Goal: Task Accomplishment & Management: Use online tool/utility

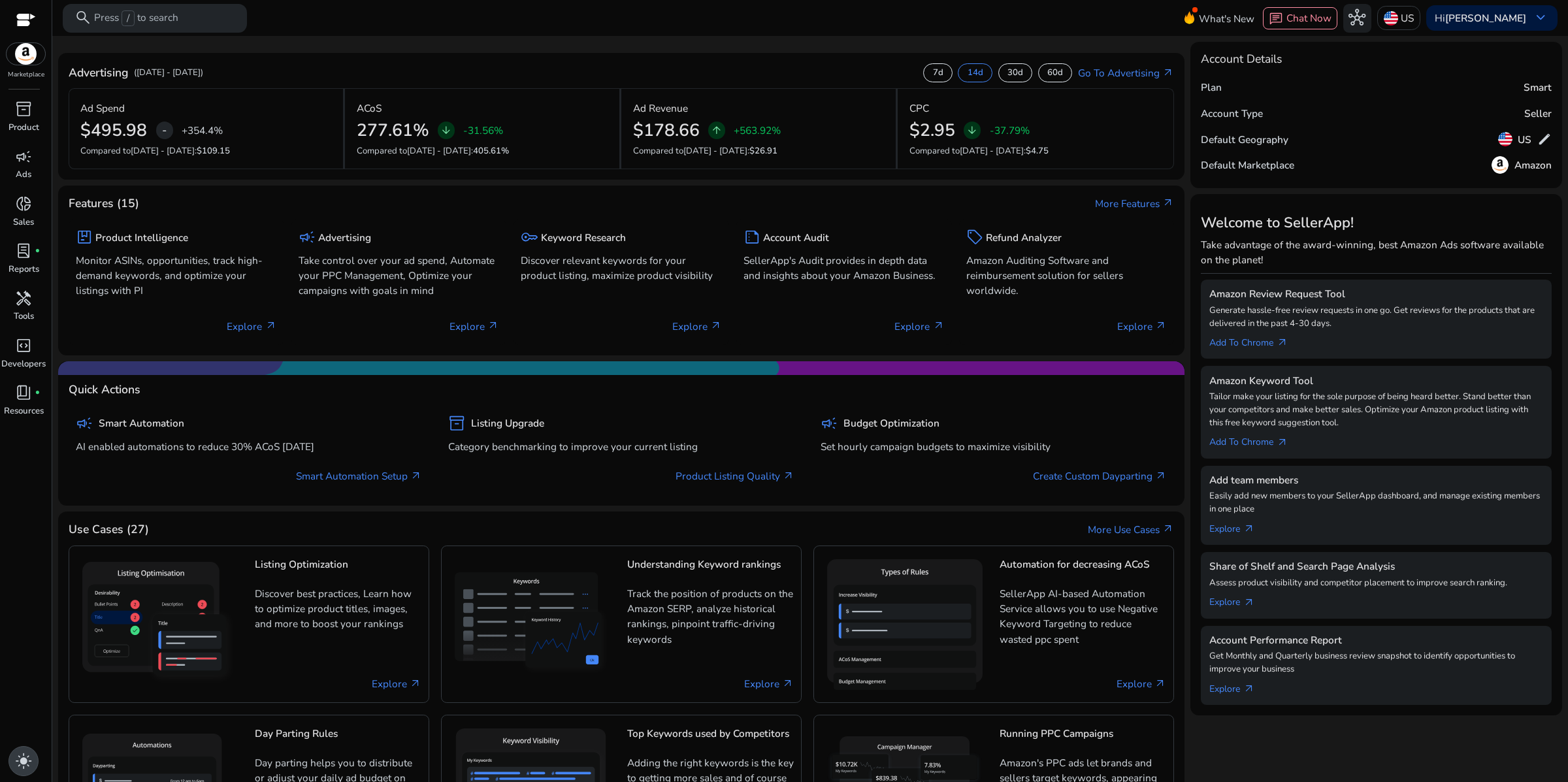
click at [20, 754] on span "light_mode" at bounding box center [23, 761] width 17 height 17
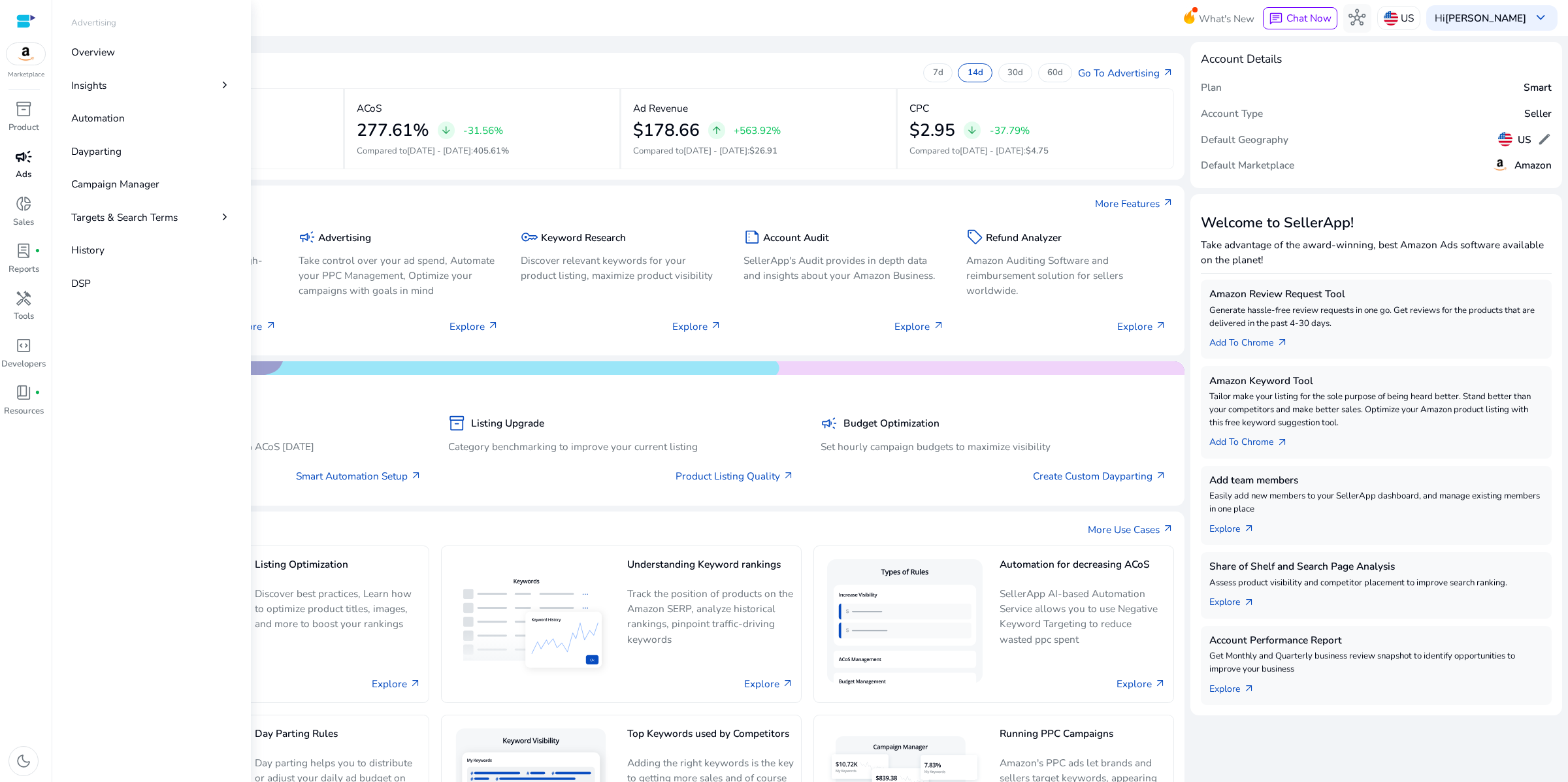
click at [27, 165] on span "campaign" at bounding box center [23, 156] width 17 height 17
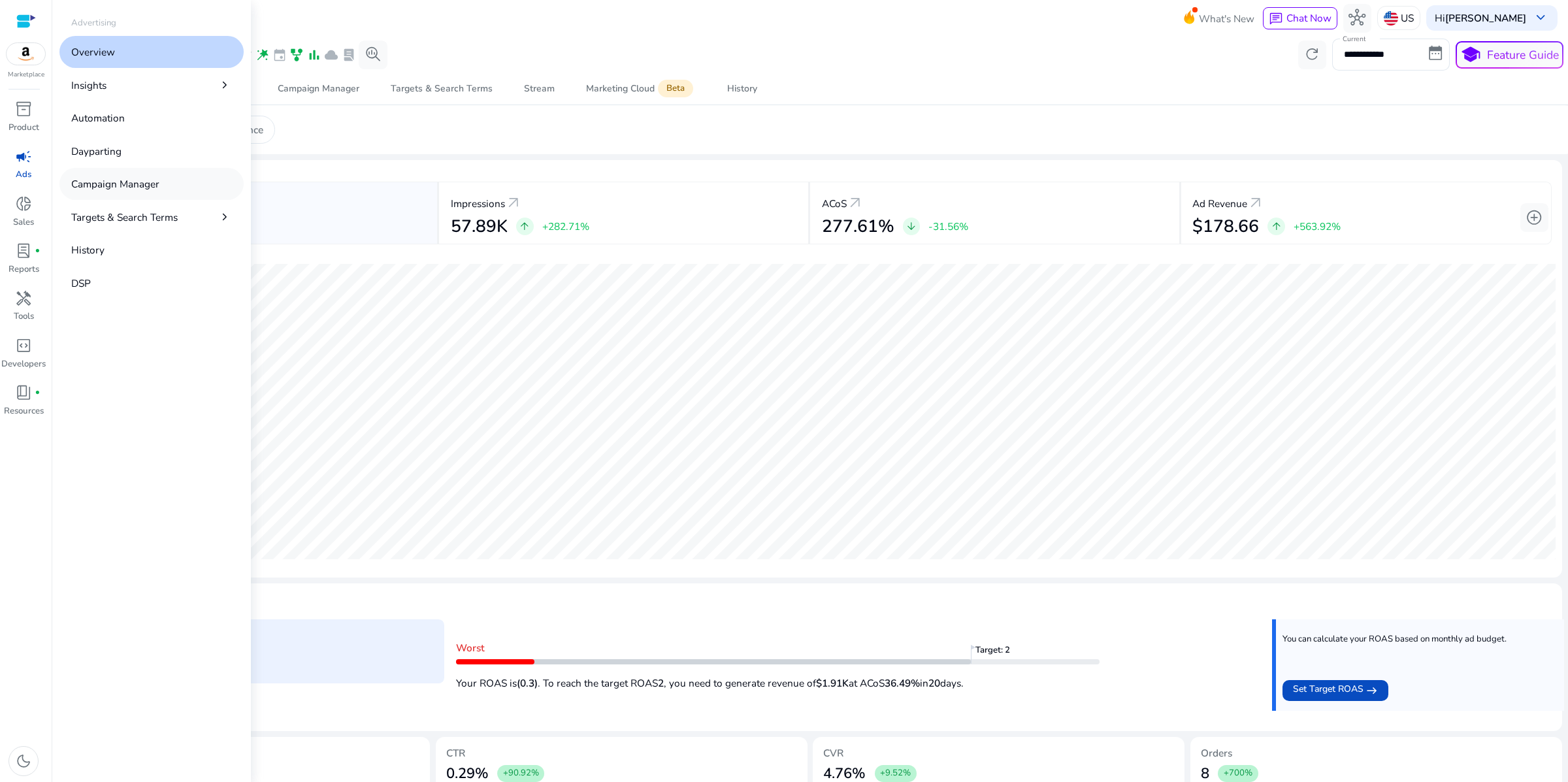
click at [159, 192] on p "Campaign Manager" at bounding box center [115, 184] width 88 height 15
